Goal: Navigation & Orientation: Find specific page/section

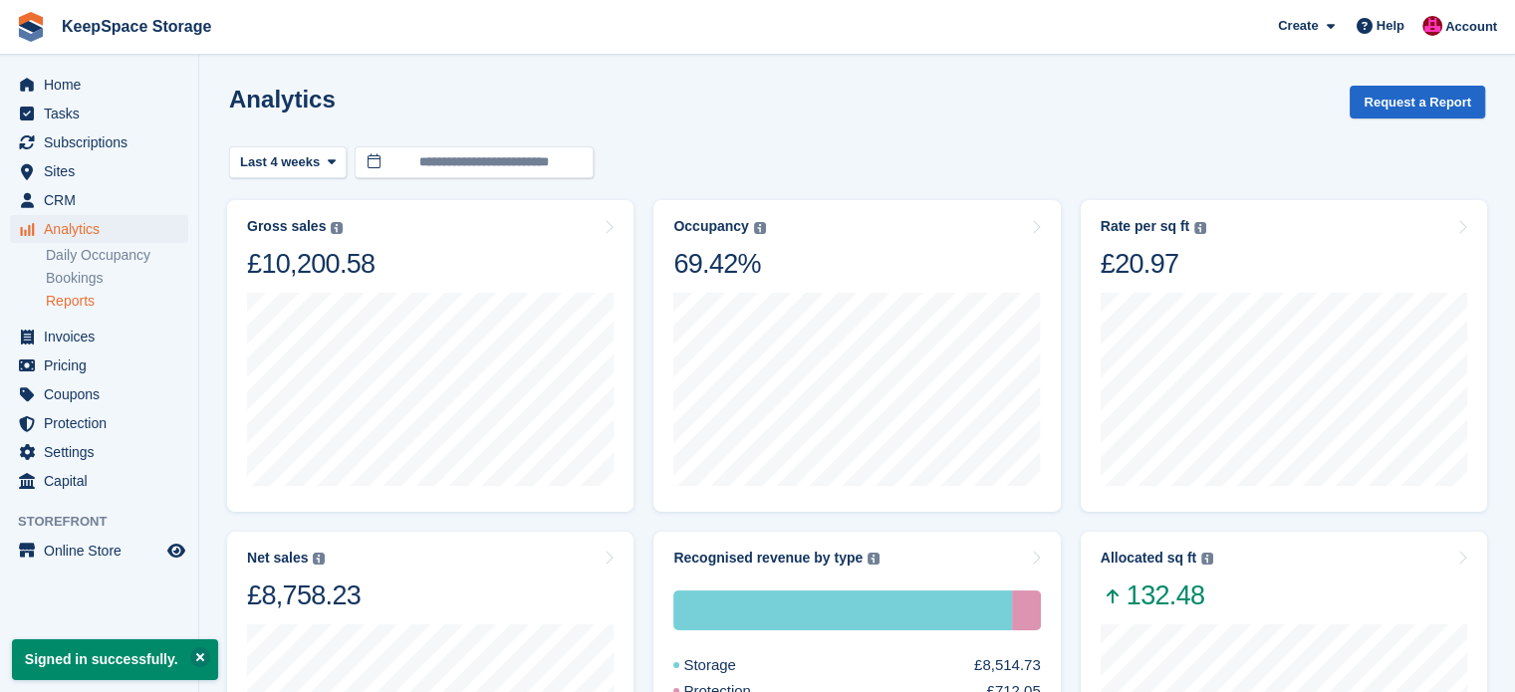
click at [76, 310] on link "Reports" at bounding box center [117, 301] width 142 height 19
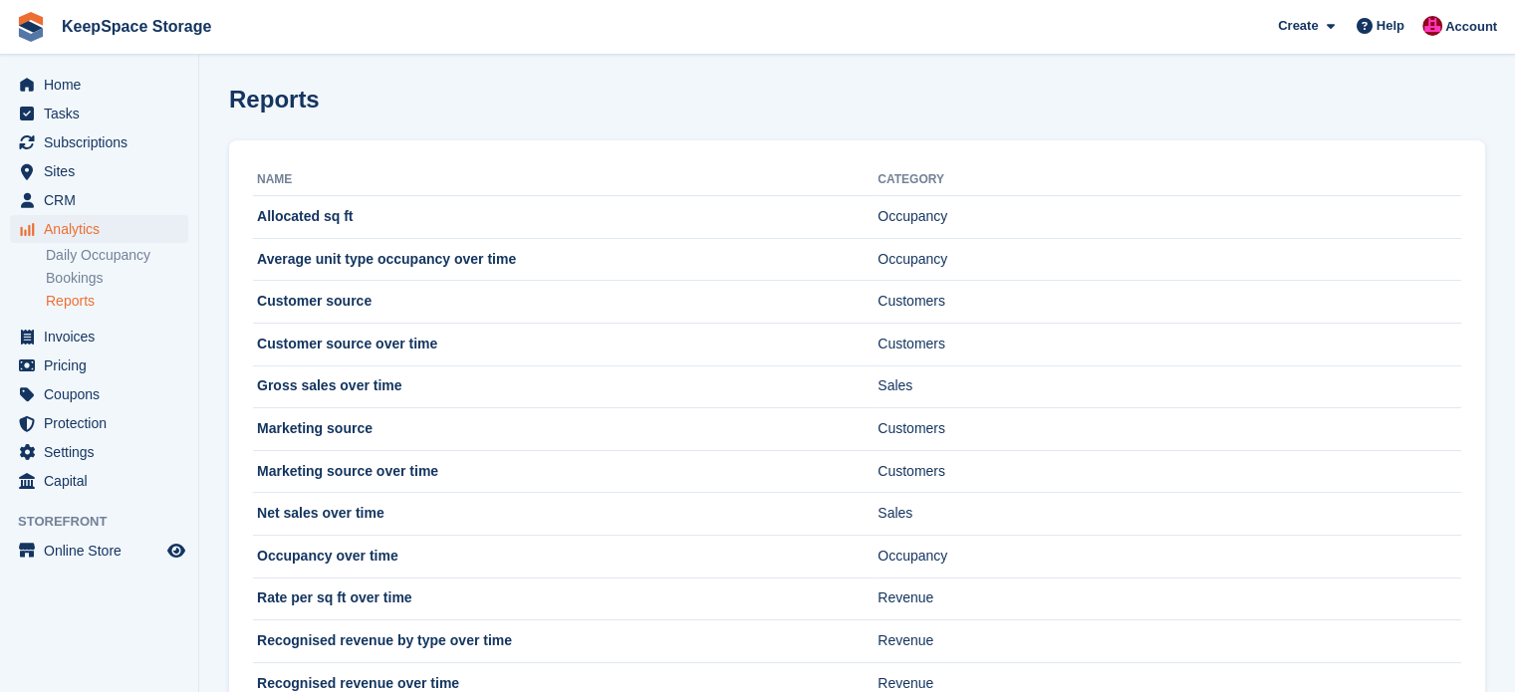
scroll to position [110, 0]
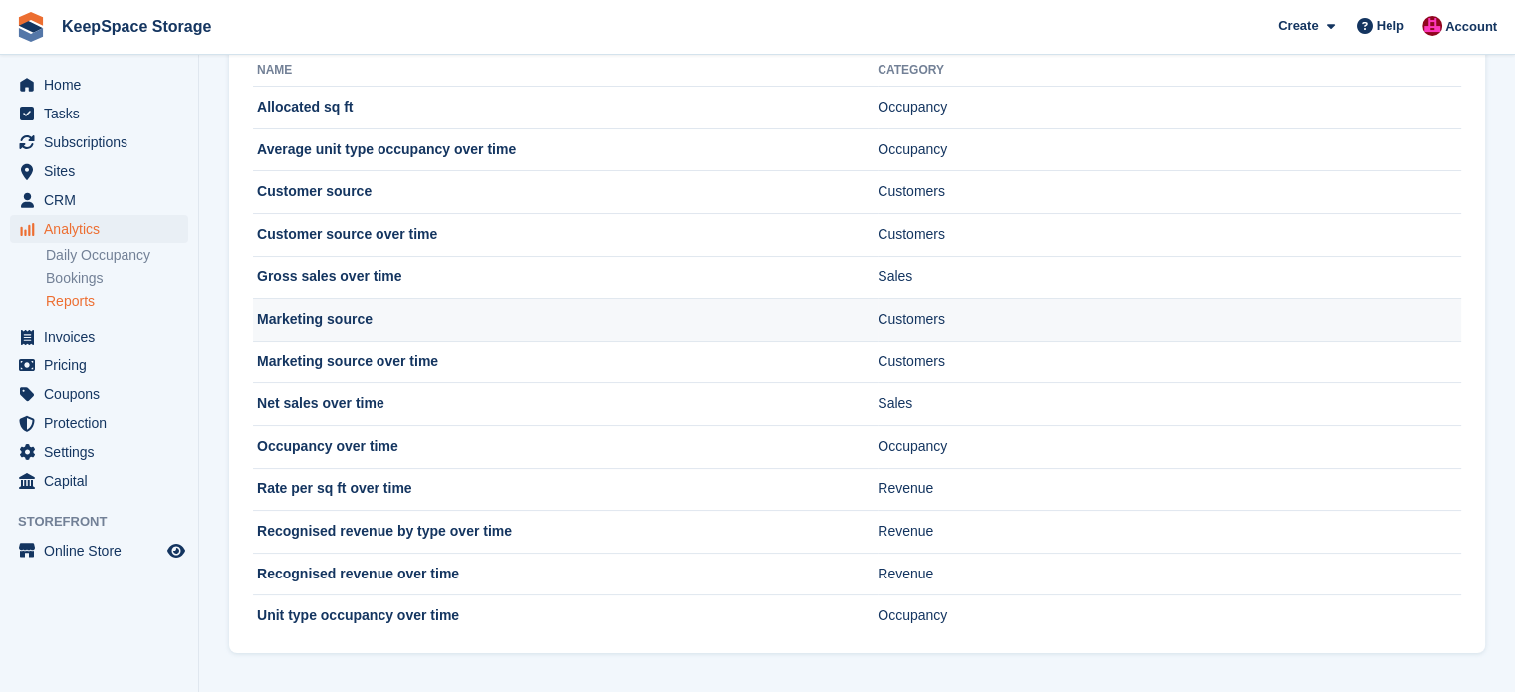
click at [270, 329] on td "Marketing source" at bounding box center [565, 320] width 625 height 43
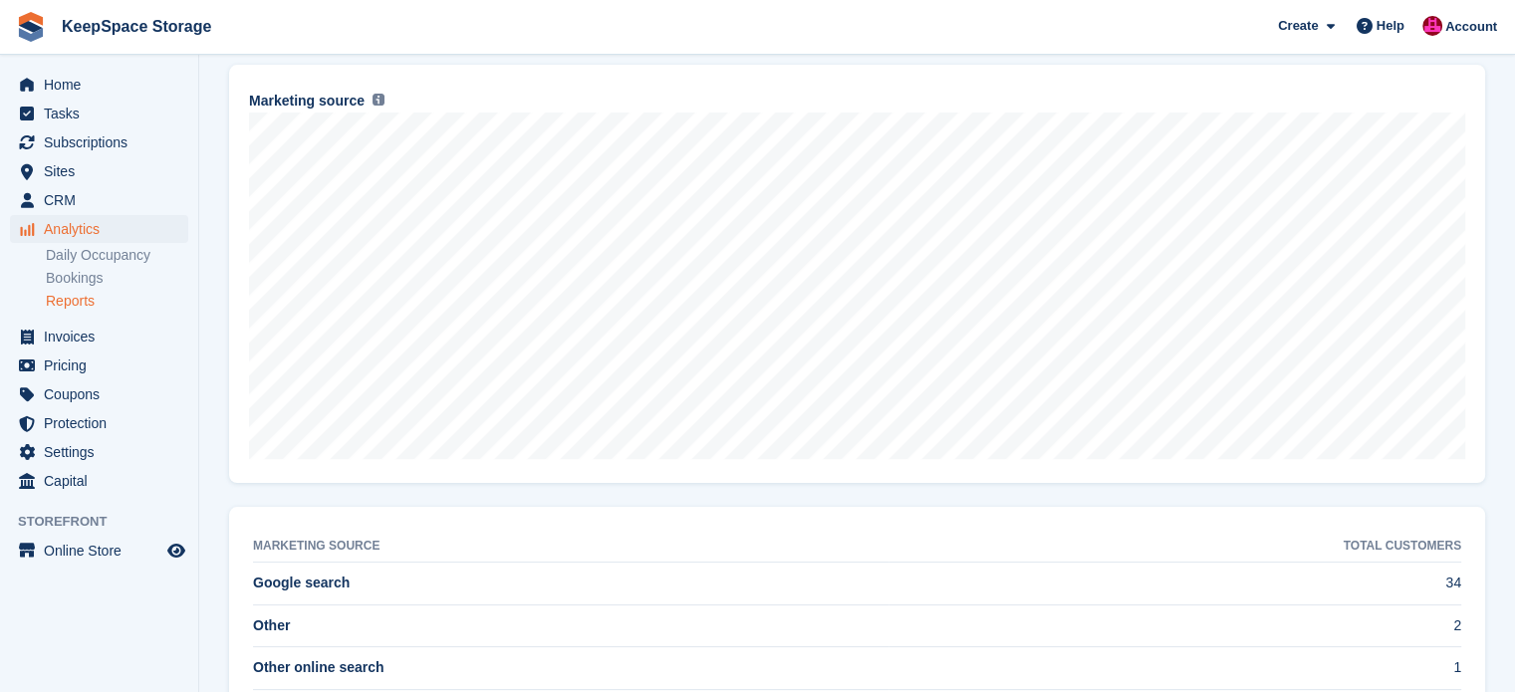
scroll to position [287, 0]
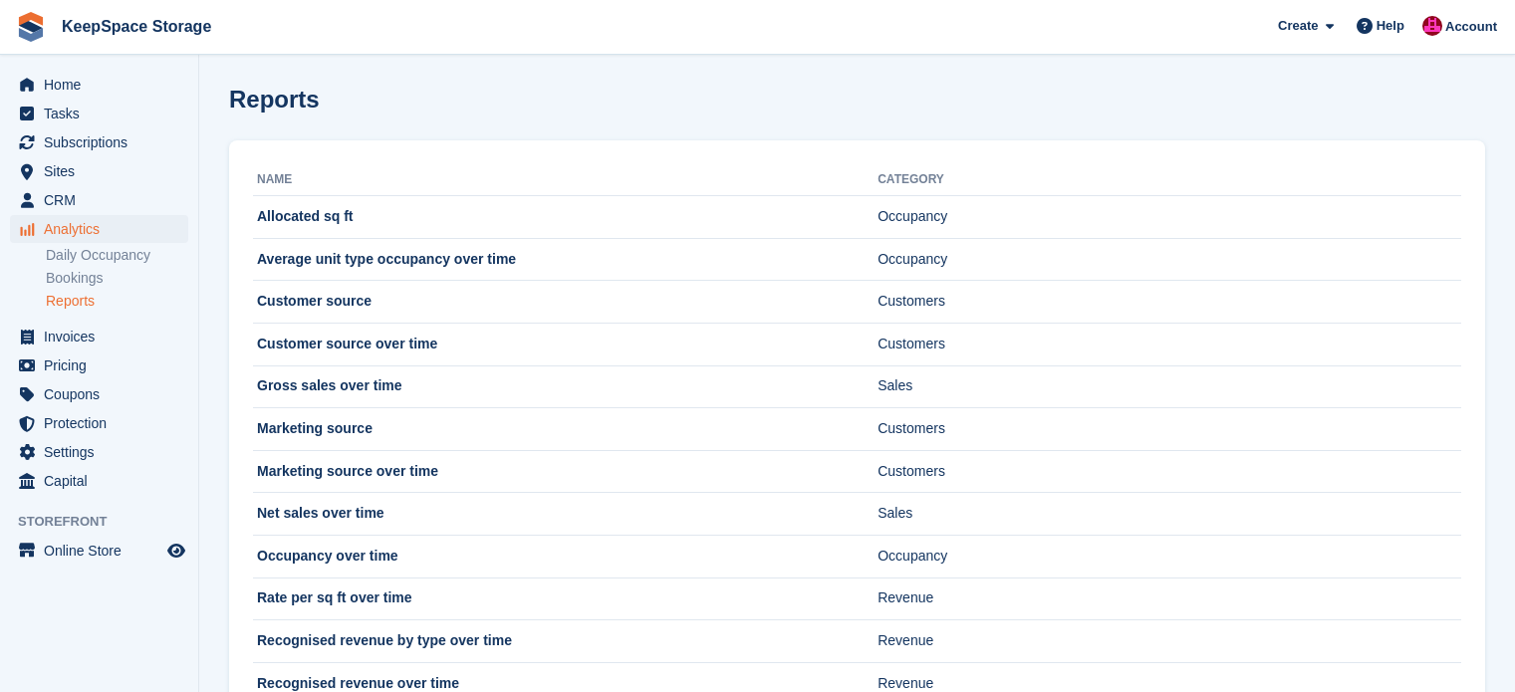
scroll to position [110, 0]
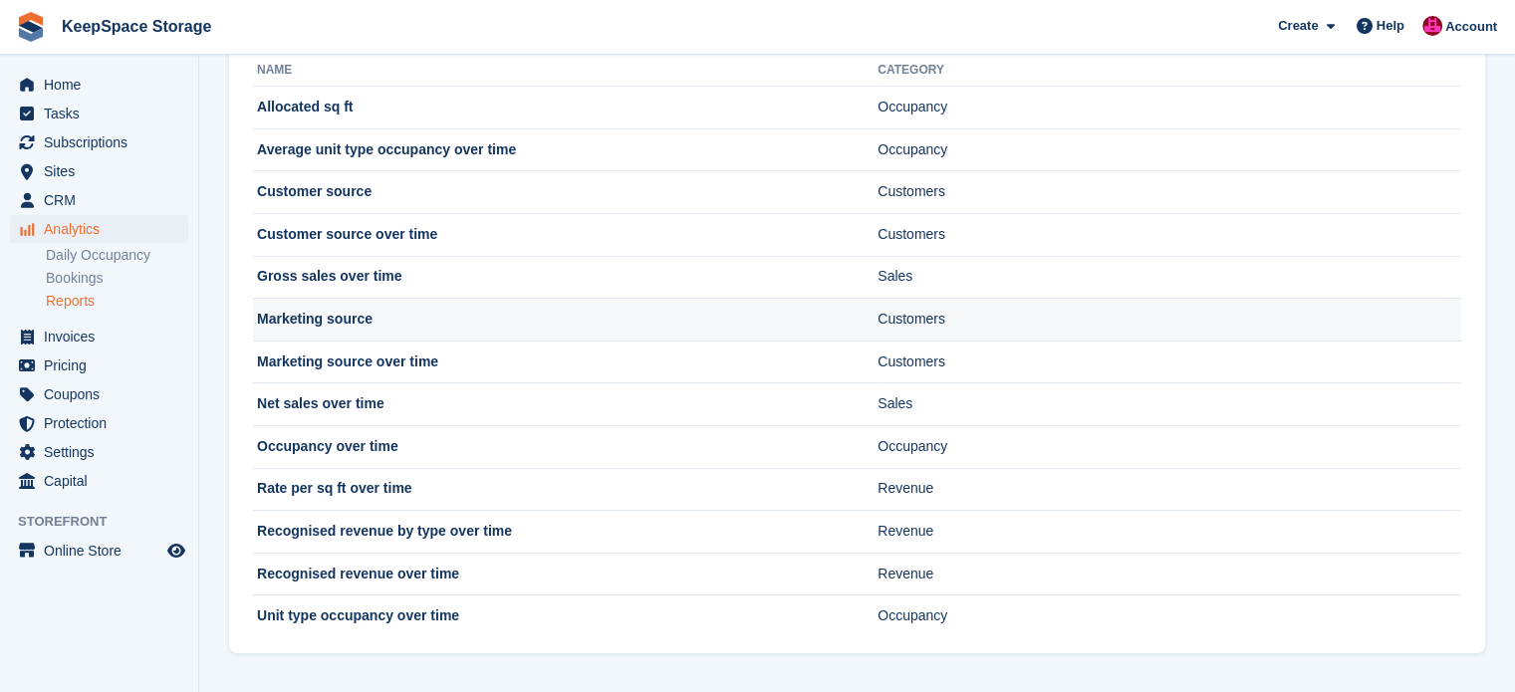
click at [336, 318] on td "Marketing source" at bounding box center [565, 320] width 625 height 43
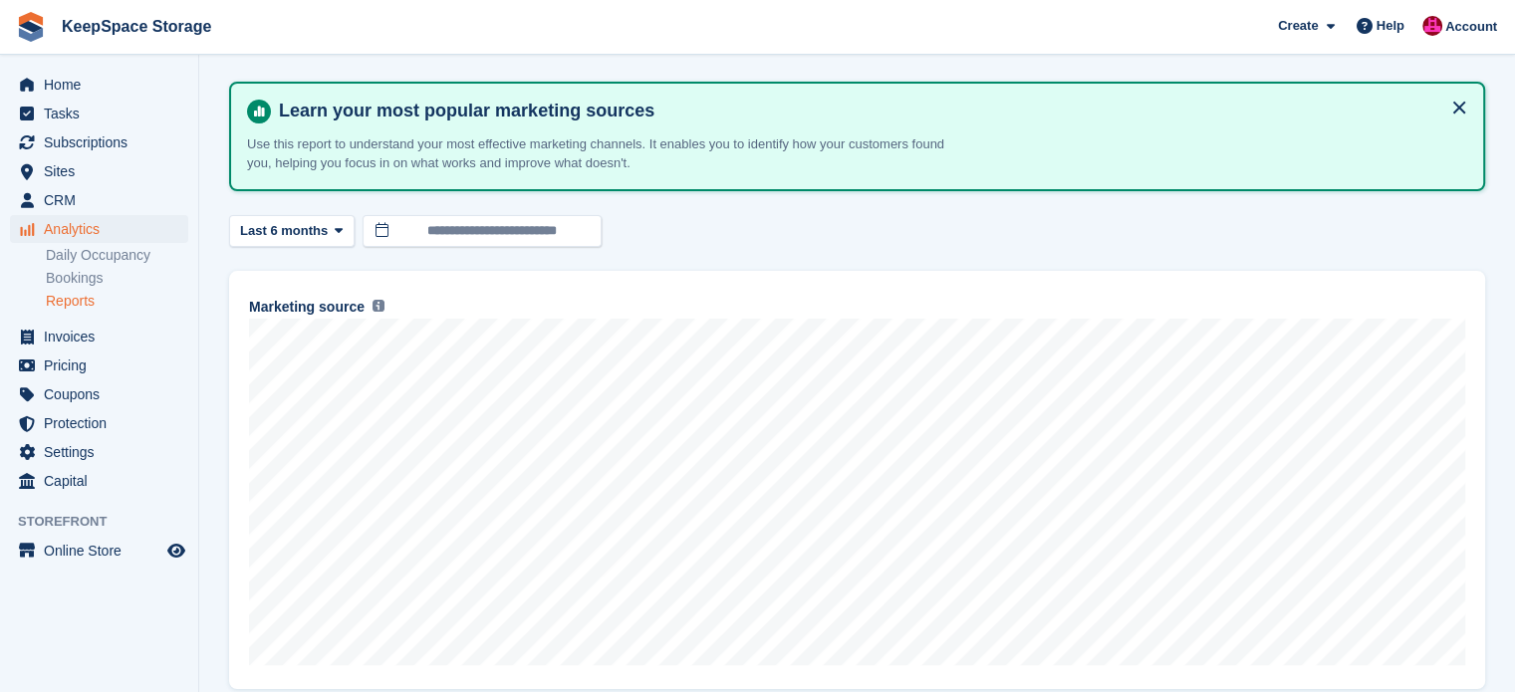
scroll to position [67, 0]
click at [75, 280] on link "Bookings" at bounding box center [117, 278] width 142 height 19
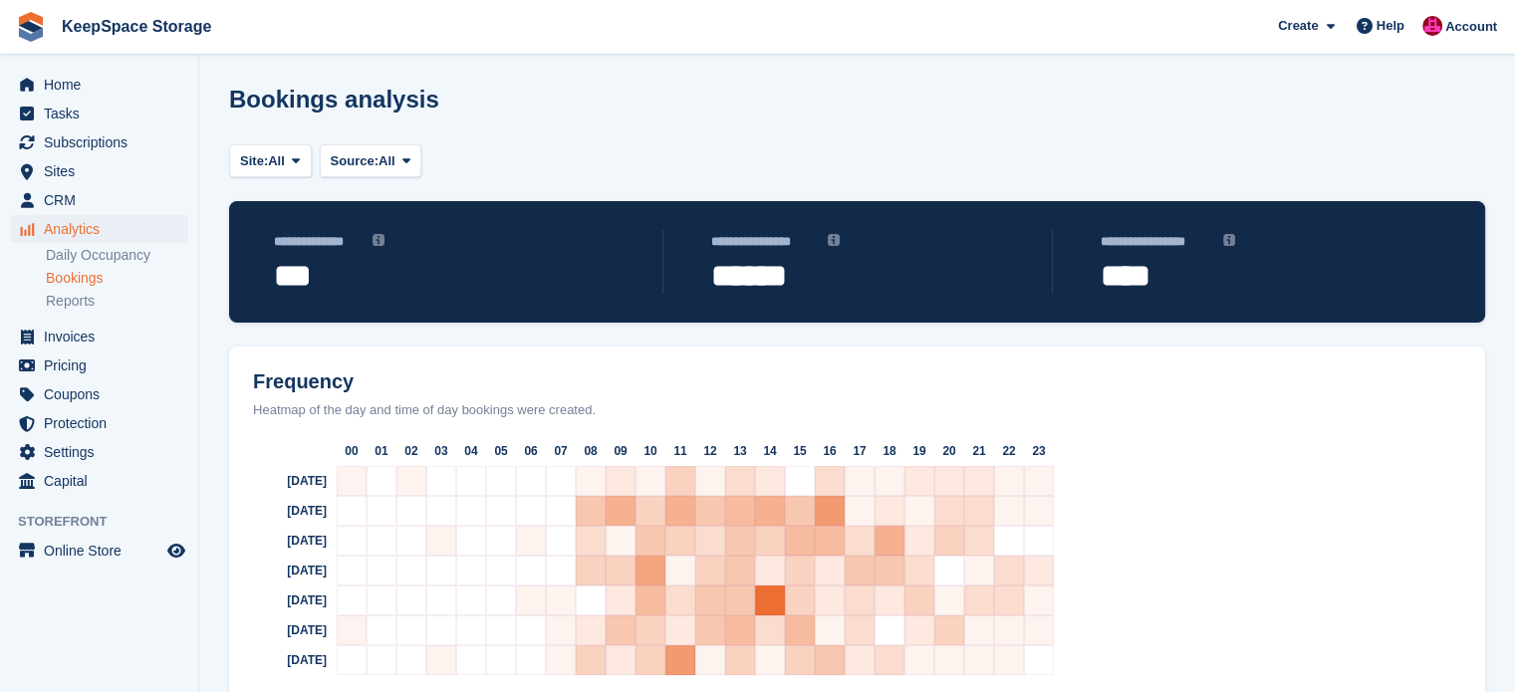
scroll to position [48, 0]
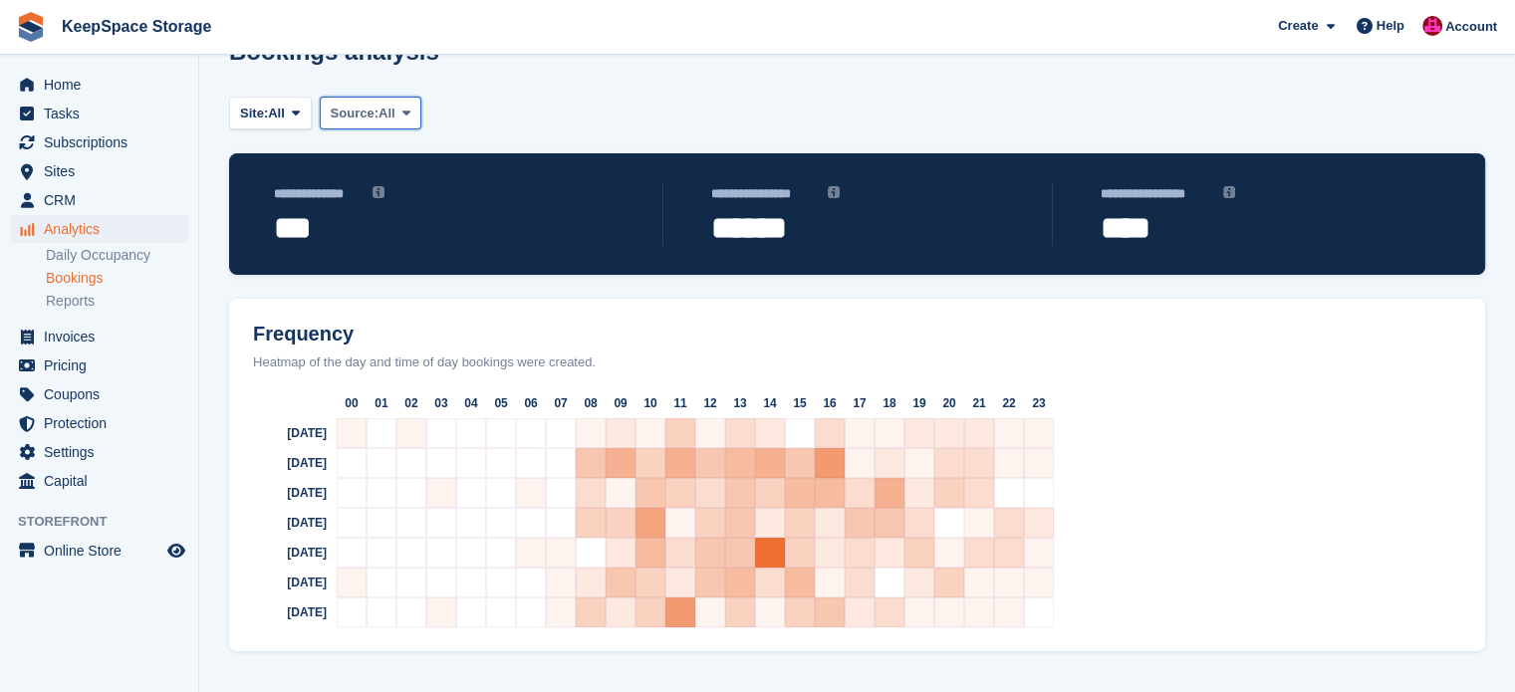
click at [374, 106] on span "Source:" at bounding box center [355, 114] width 48 height 20
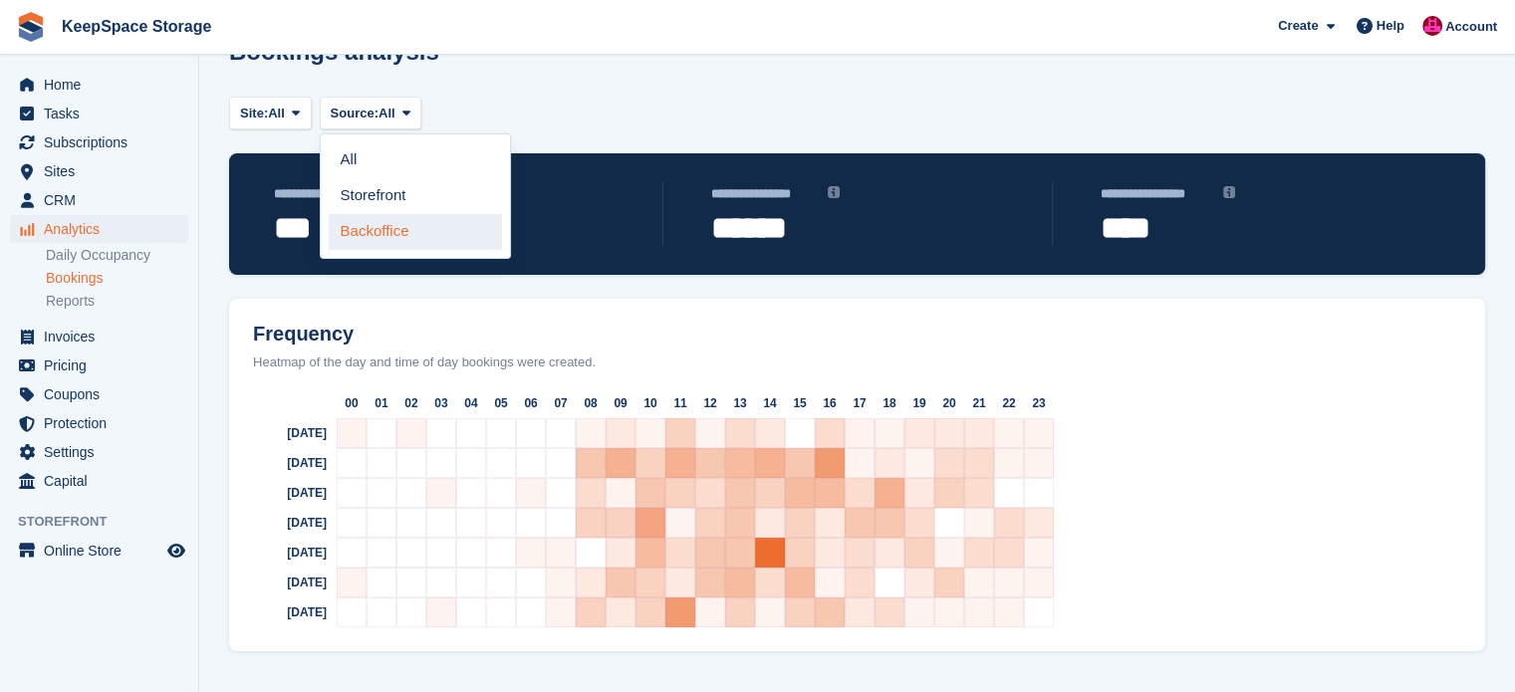
click at [361, 219] on link "Backoffice" at bounding box center [415, 232] width 173 height 36
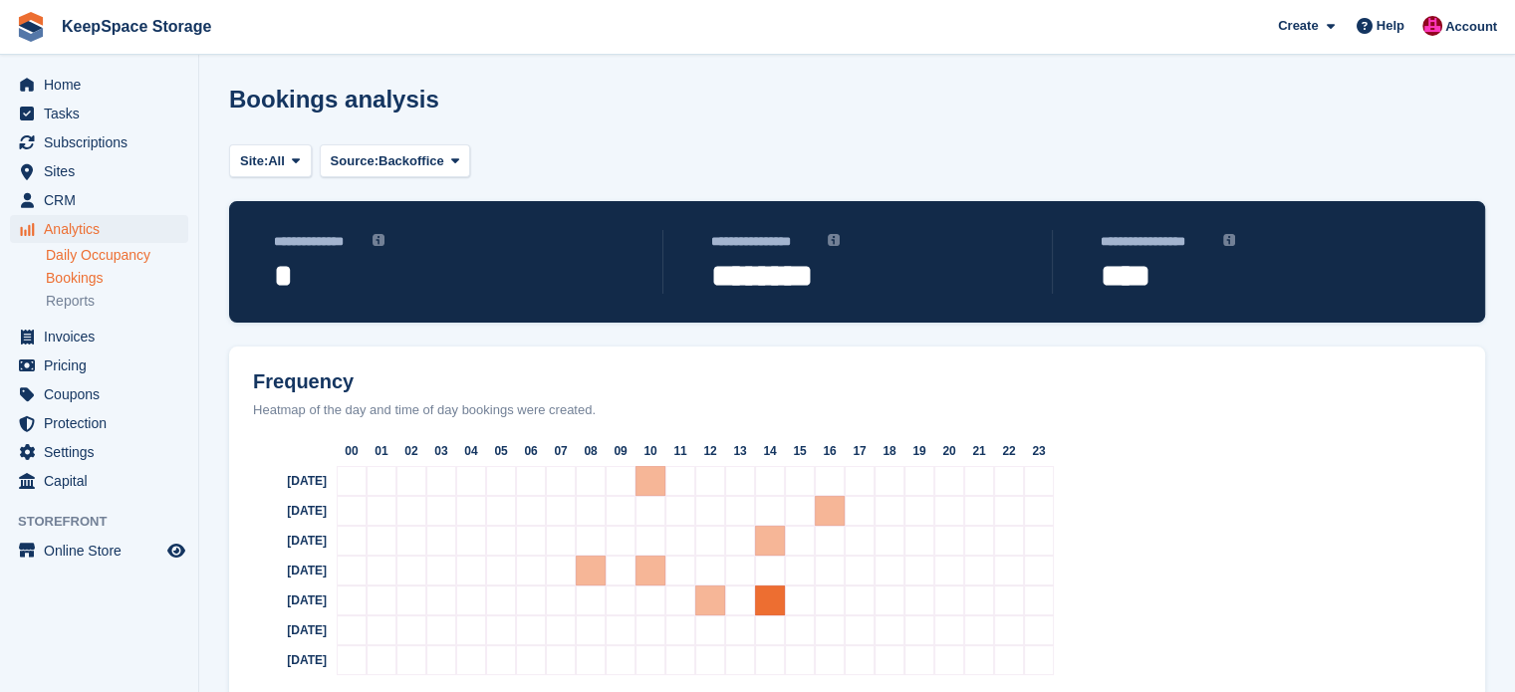
click at [92, 259] on link "Daily Occupancy" at bounding box center [117, 255] width 142 height 19
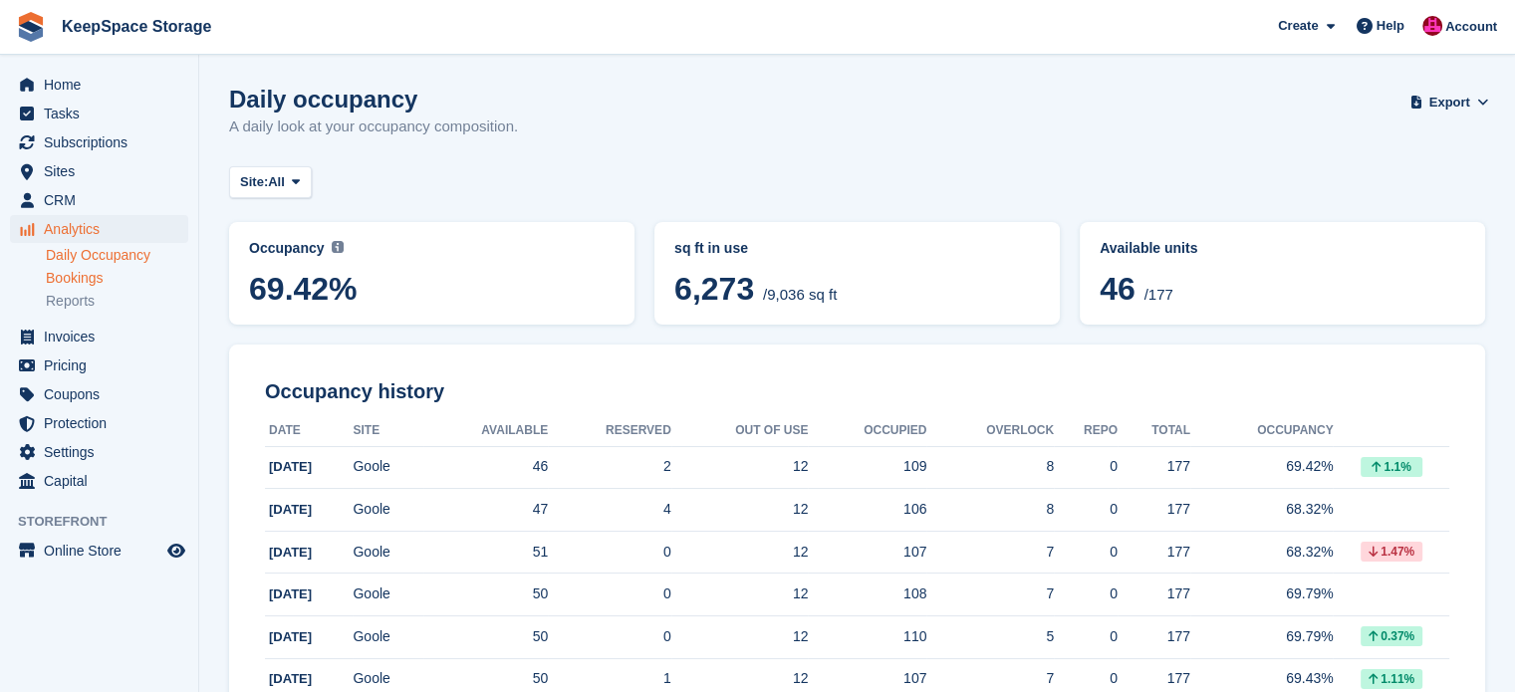
click at [73, 286] on link "Bookings" at bounding box center [117, 278] width 142 height 19
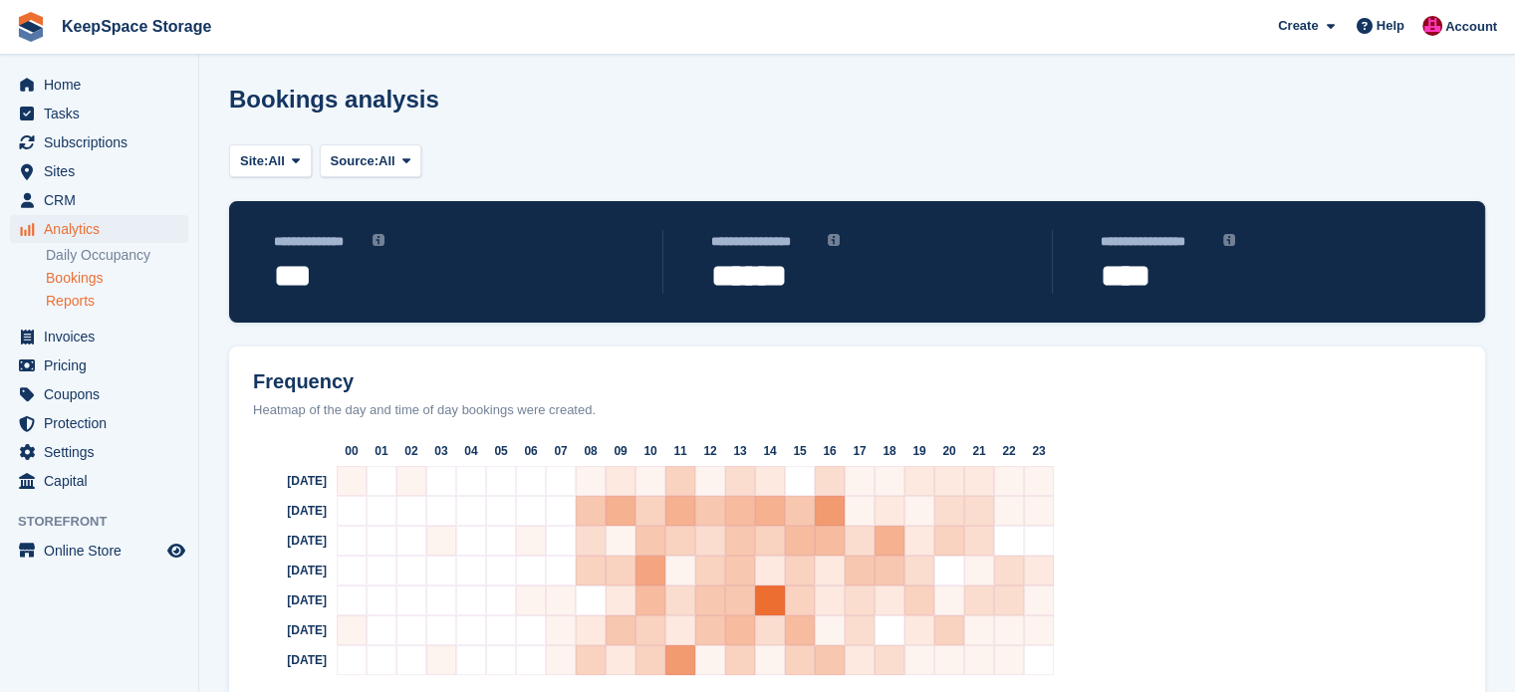
click at [79, 299] on link "Reports" at bounding box center [117, 301] width 142 height 19
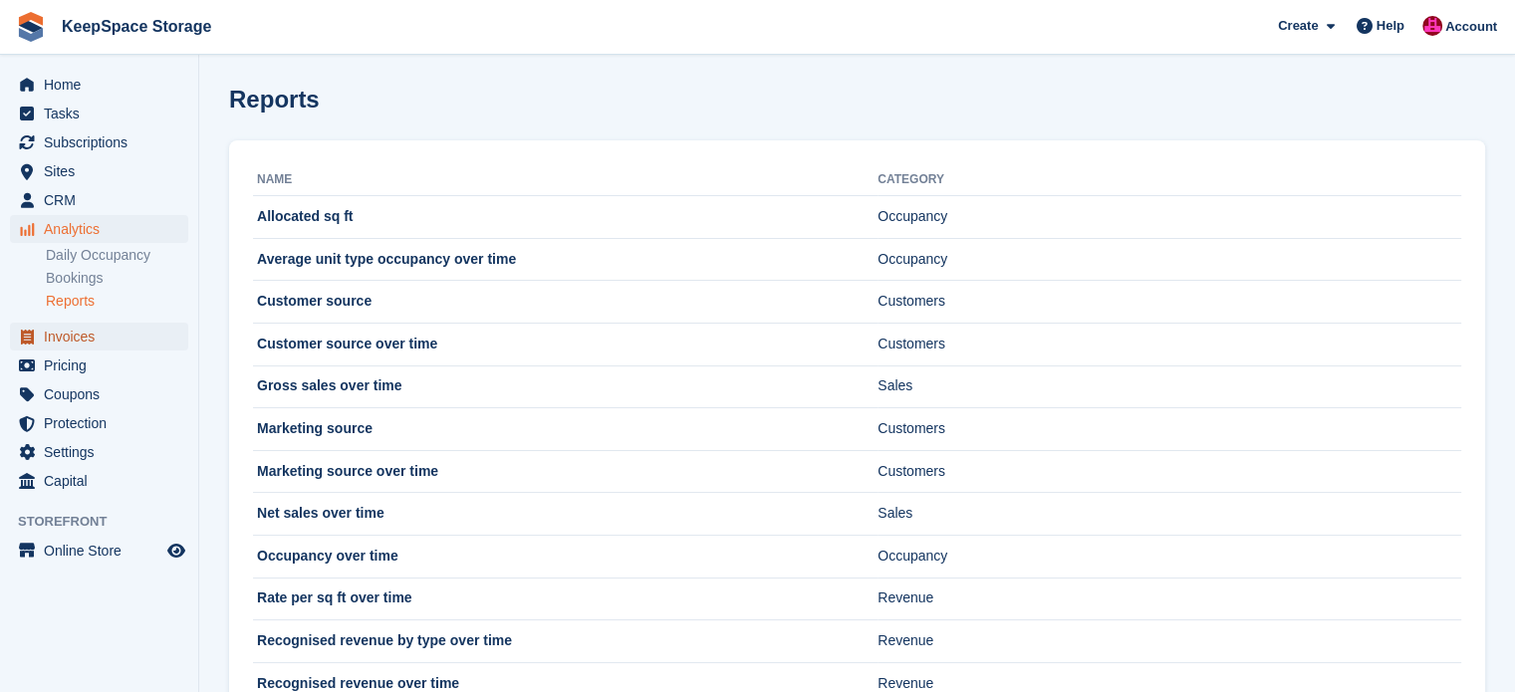
click at [80, 330] on span "Invoices" at bounding box center [104, 337] width 120 height 28
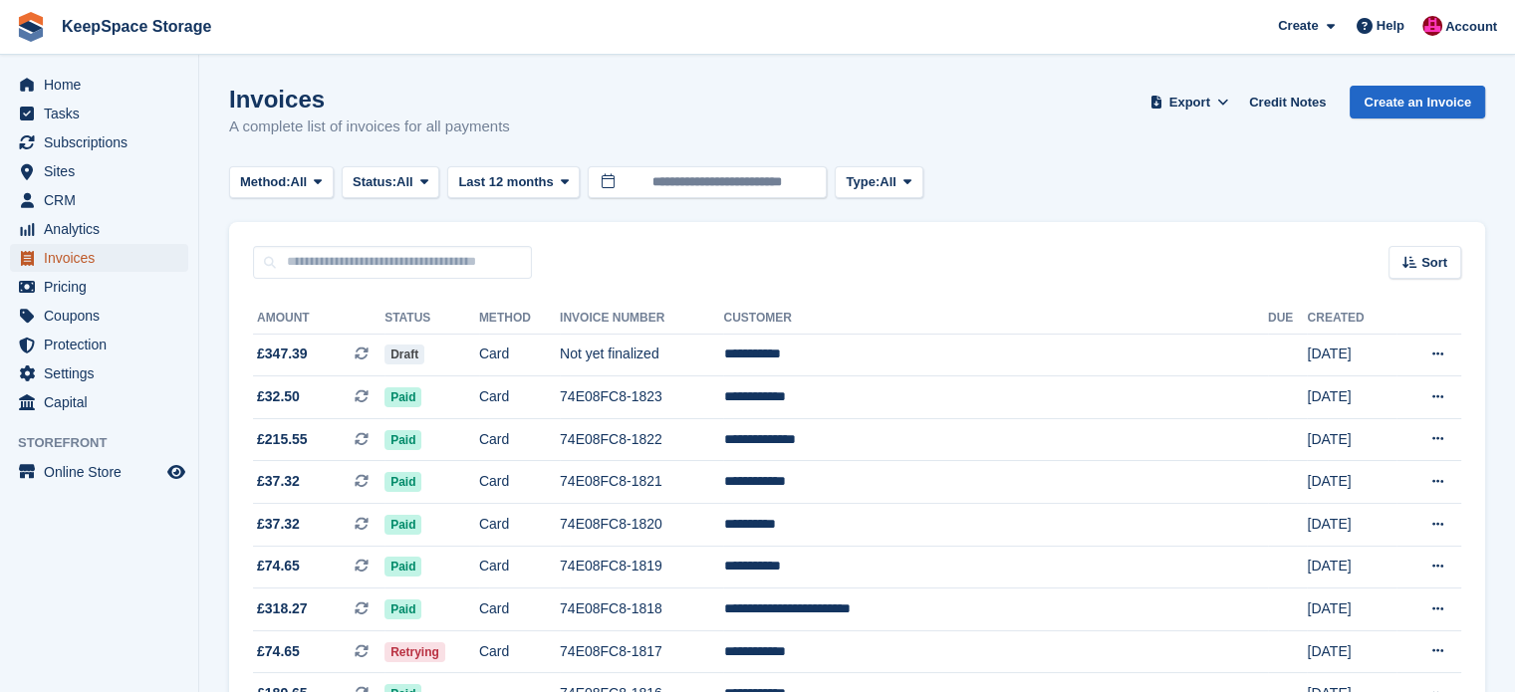
click at [56, 251] on span "Invoices" at bounding box center [104, 258] width 120 height 28
click at [90, 210] on span "CRM" at bounding box center [104, 200] width 120 height 28
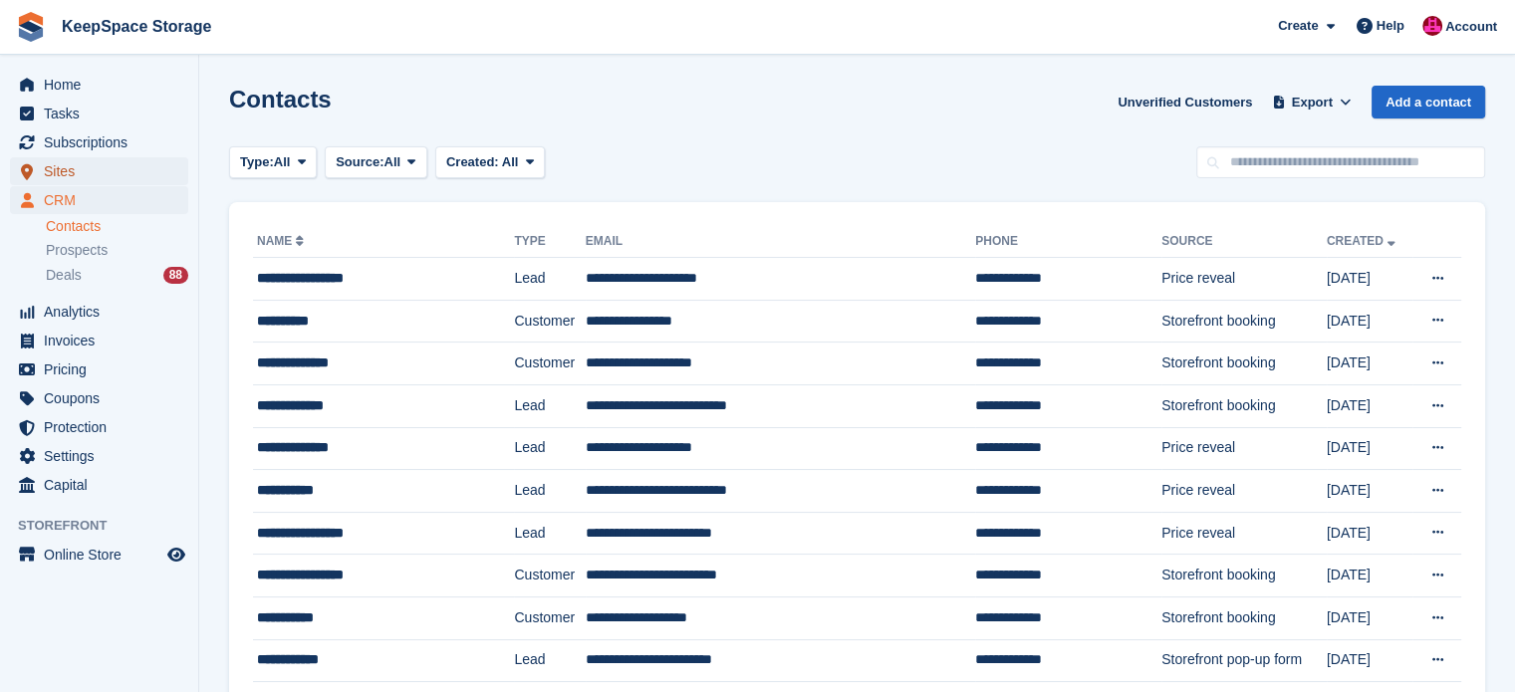
click at [96, 164] on span "Sites" at bounding box center [104, 171] width 120 height 28
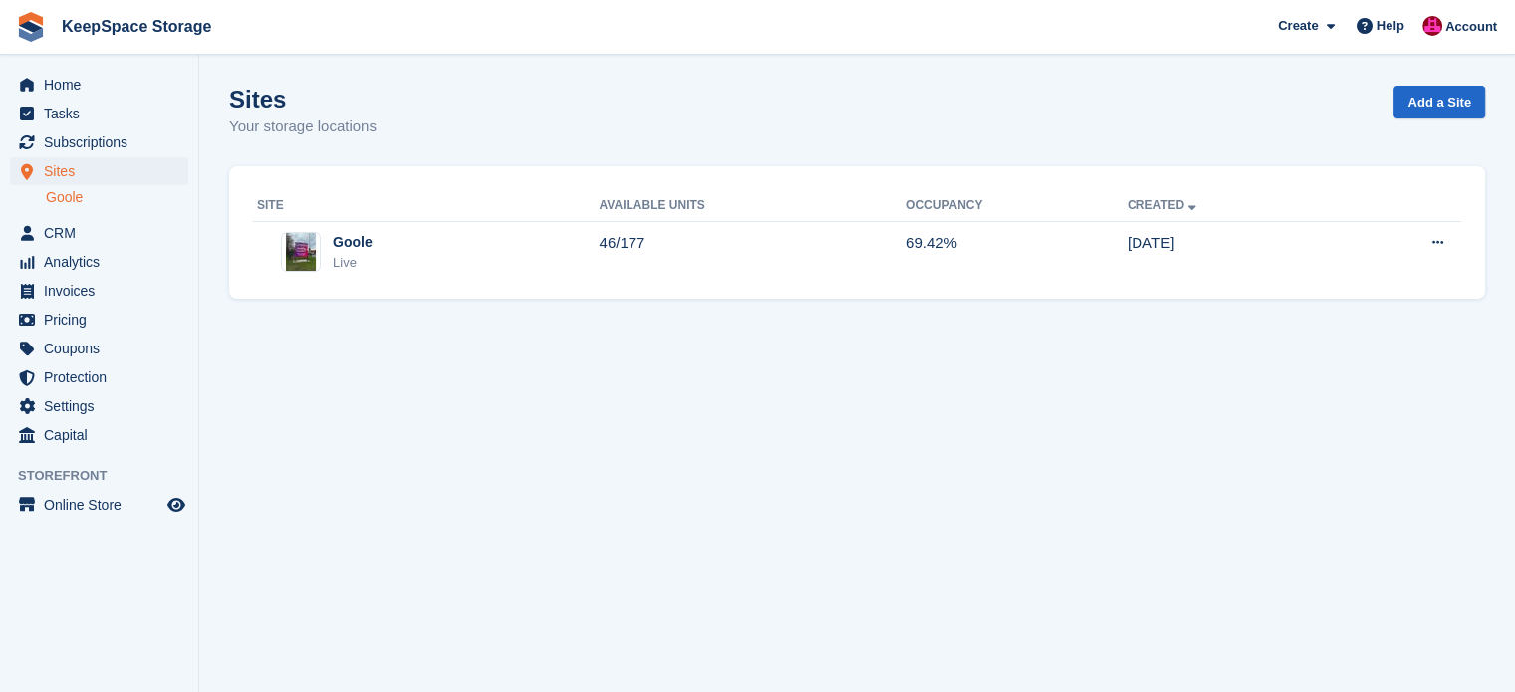
click at [76, 204] on link "Goole" at bounding box center [117, 197] width 142 height 19
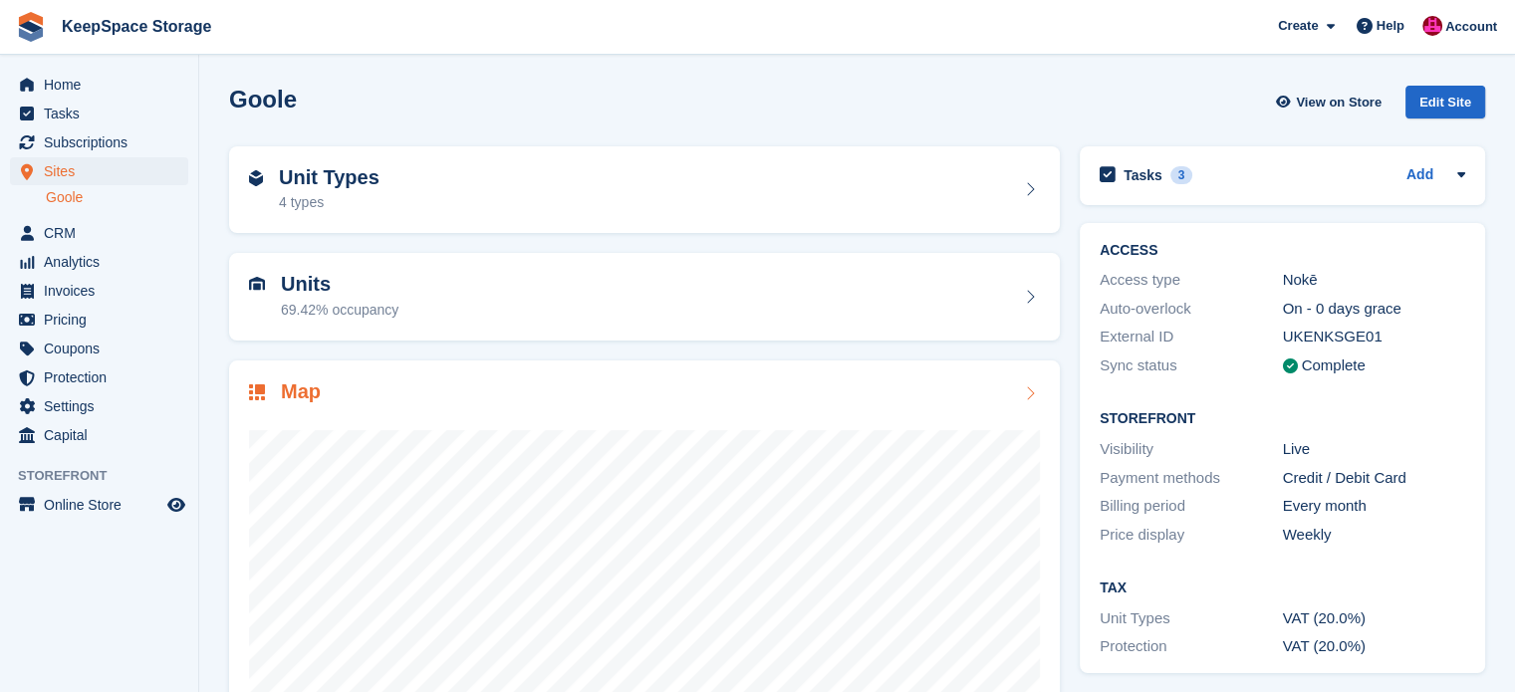
click at [1012, 392] on div "Map" at bounding box center [644, 394] width 791 height 27
